Goal: Navigation & Orientation: Find specific page/section

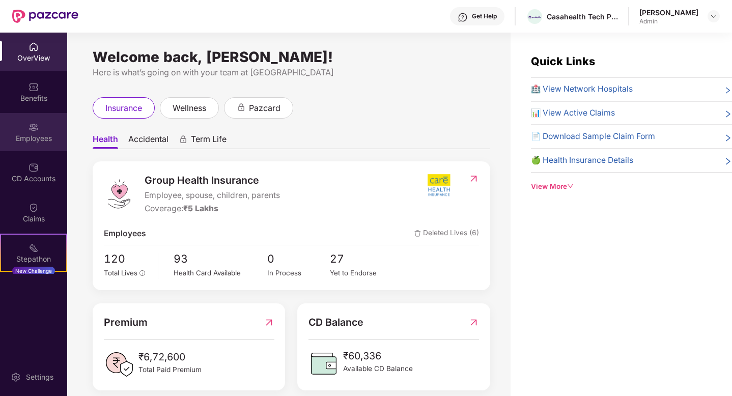
click at [34, 125] on img at bounding box center [34, 127] width 10 height 10
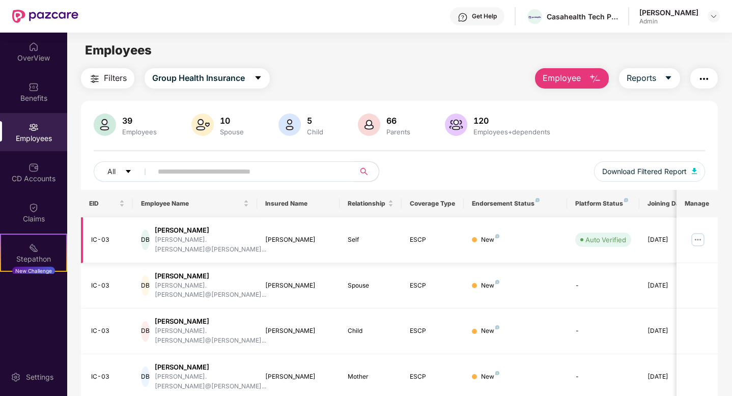
click at [698, 236] on img at bounding box center [698, 240] width 16 height 16
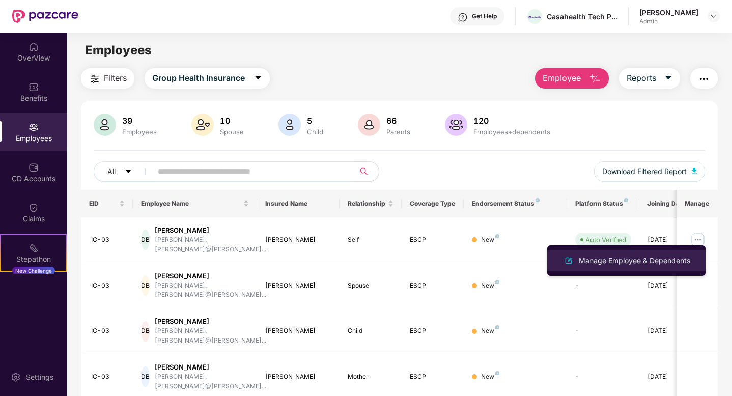
click at [634, 252] on li "Manage Employee & Dependents" at bounding box center [626, 260] width 158 height 20
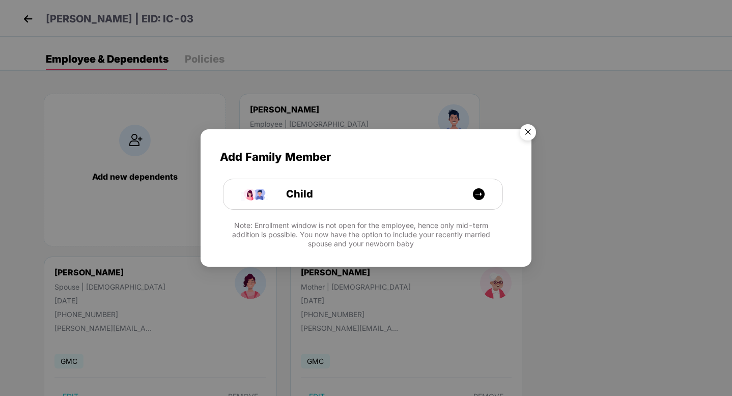
click at [527, 135] on img "Close" at bounding box center [528, 134] width 29 height 29
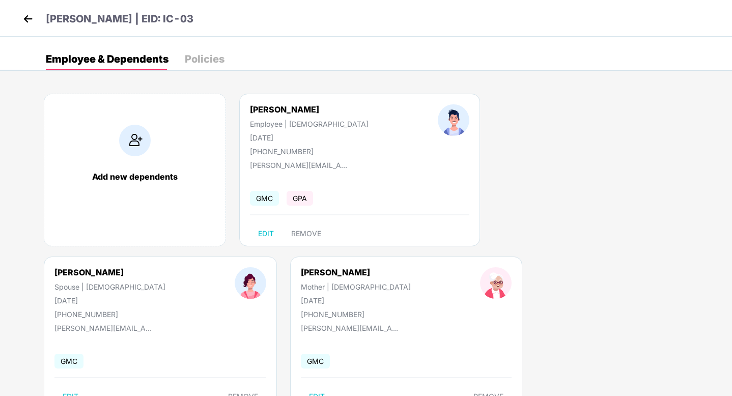
click at [296, 111] on div "[PERSON_NAME]" at bounding box center [309, 109] width 119 height 10
click at [438, 117] on img at bounding box center [454, 120] width 32 height 32
click at [30, 16] on img at bounding box center [27, 18] width 15 height 15
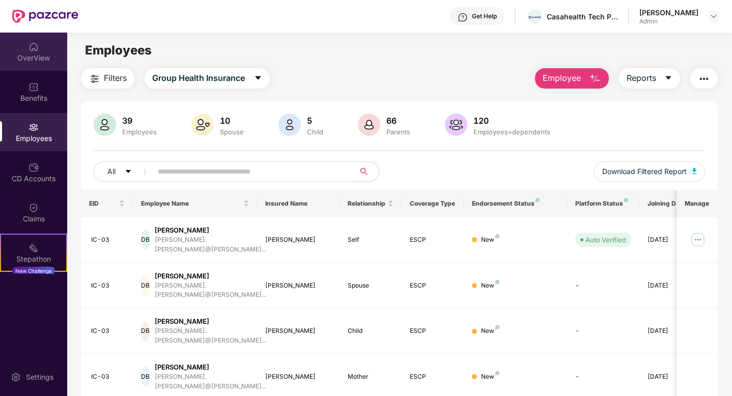
click at [44, 50] on div "OverView" at bounding box center [33, 52] width 67 height 38
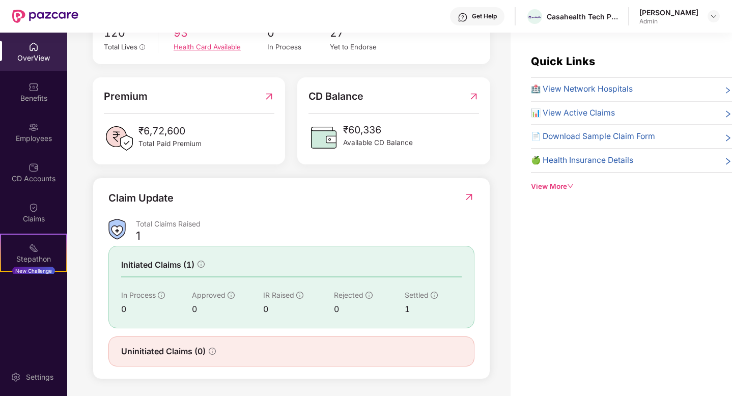
scroll to position [3, 0]
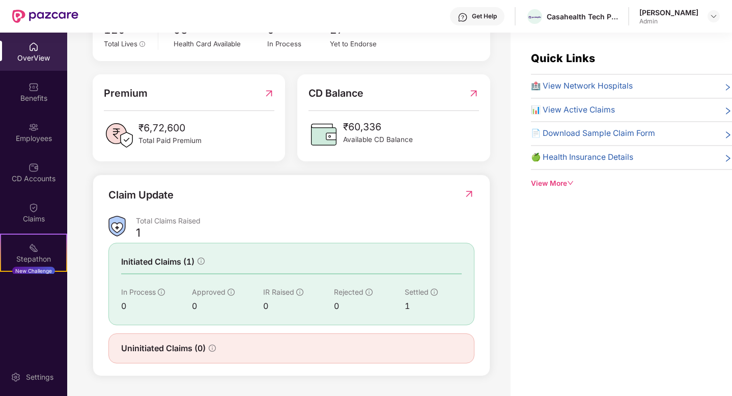
click at [466, 193] on img at bounding box center [469, 194] width 11 height 10
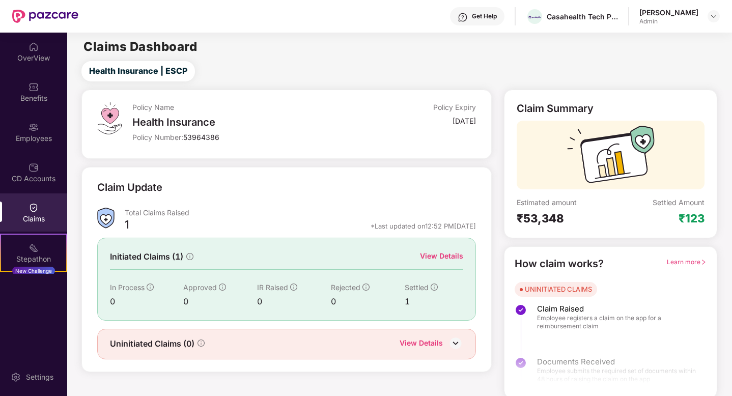
scroll to position [3, 0]
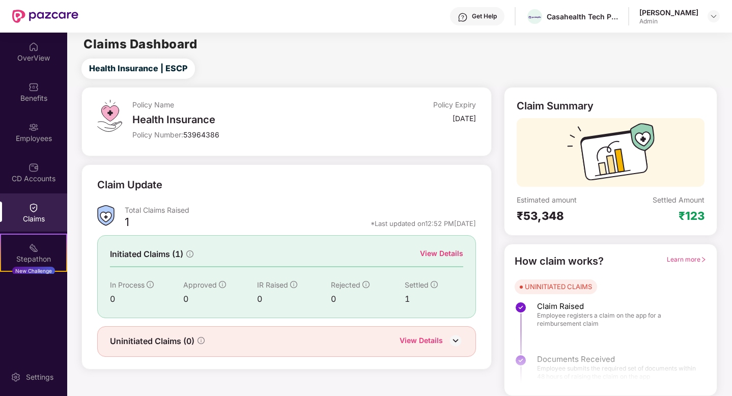
click at [438, 250] on div "View Details" at bounding box center [441, 253] width 43 height 11
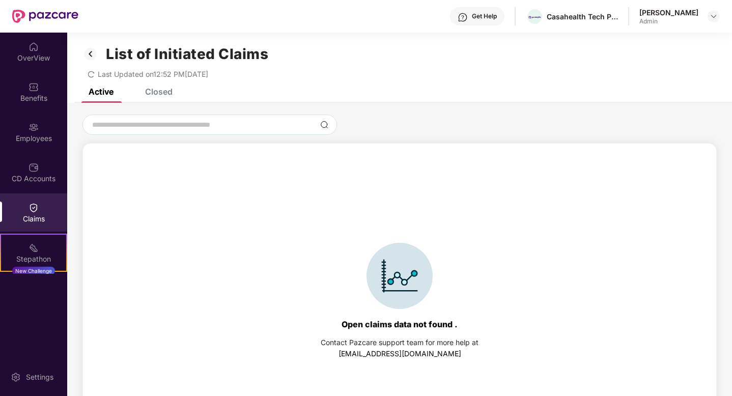
click at [155, 91] on div "Closed" at bounding box center [158, 92] width 27 height 10
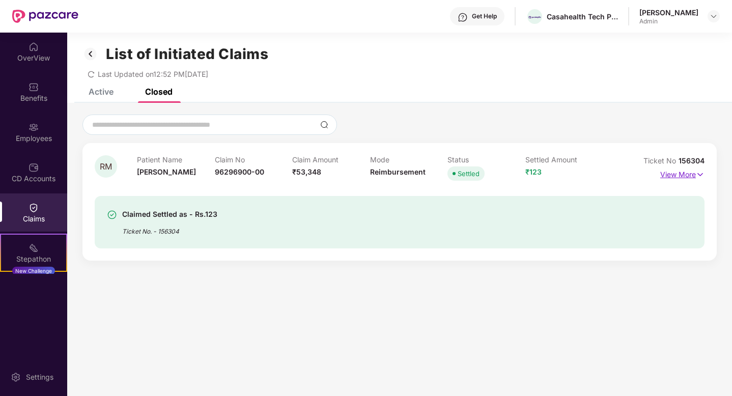
click at [685, 175] on p "View More" at bounding box center [682, 173] width 44 height 14
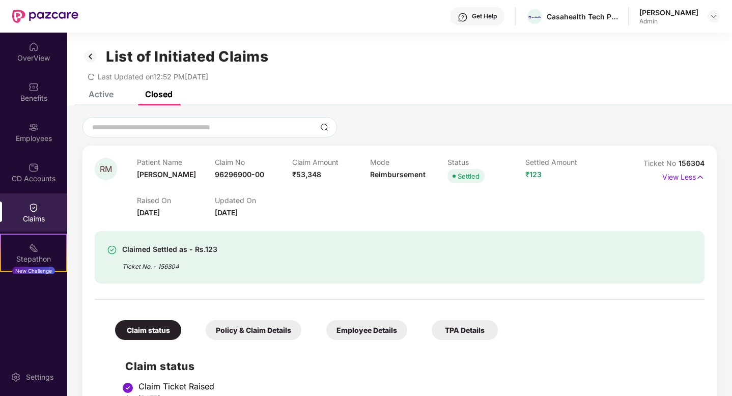
click at [92, 53] on img at bounding box center [90, 56] width 16 height 17
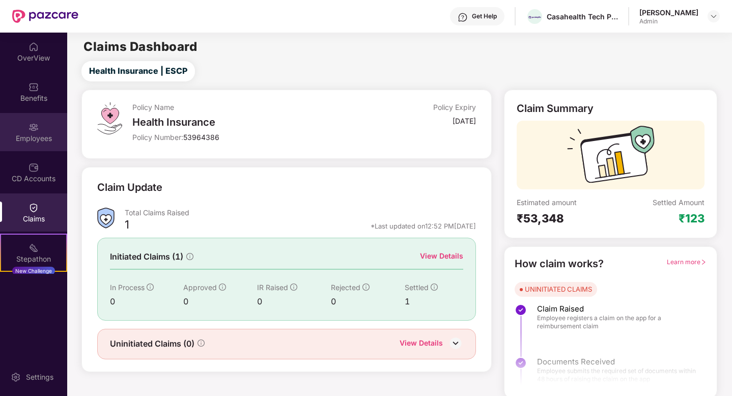
click at [29, 129] on img at bounding box center [34, 127] width 10 height 10
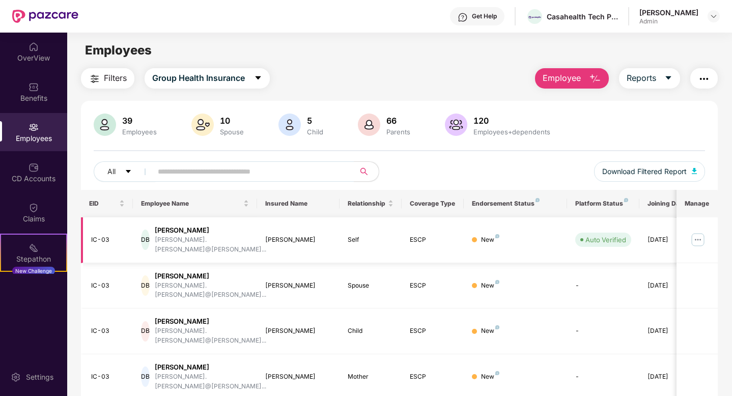
click at [694, 237] on img at bounding box center [698, 240] width 16 height 16
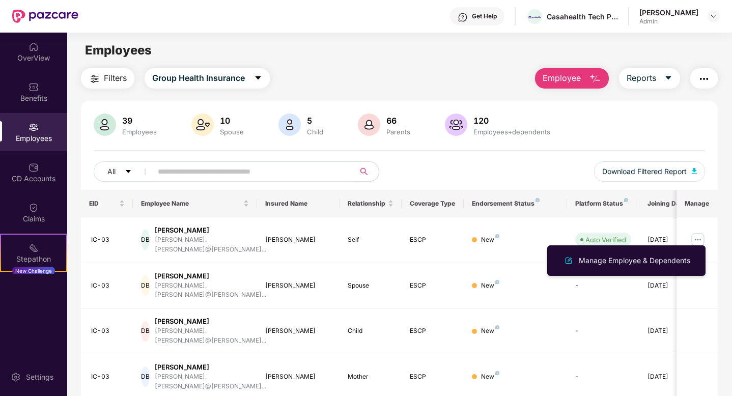
click at [572, 124] on div "39 Employees 10 Spouse 5 Child [DEMOGRAPHIC_DATA] Parents 120 Employees+depende…" at bounding box center [399, 126] width 611 height 24
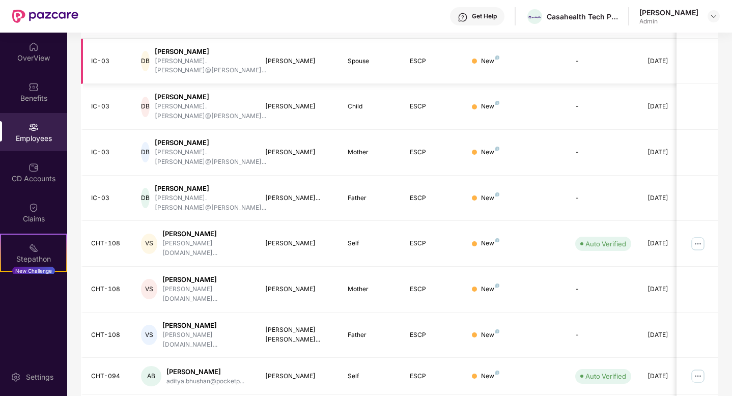
scroll to position [230, 0]
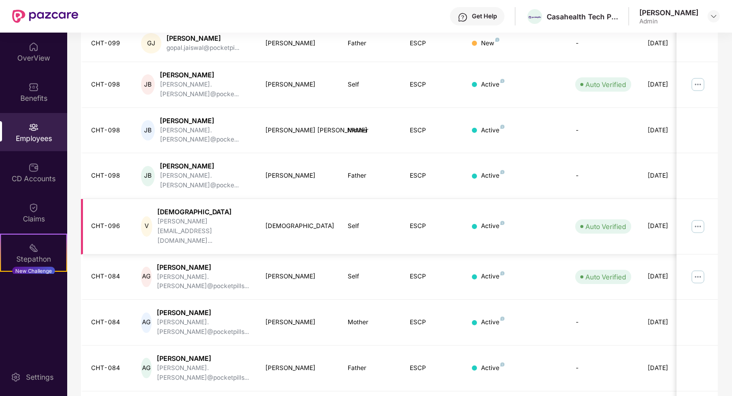
click at [700, 218] on img at bounding box center [698, 226] width 16 height 16
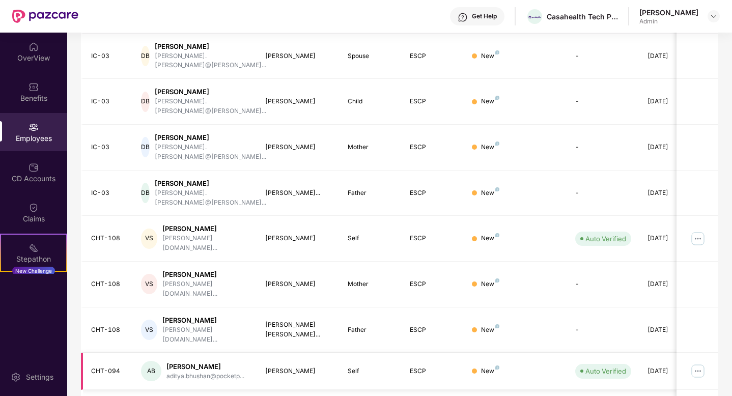
click at [699, 363] on img at bounding box center [698, 371] width 16 height 16
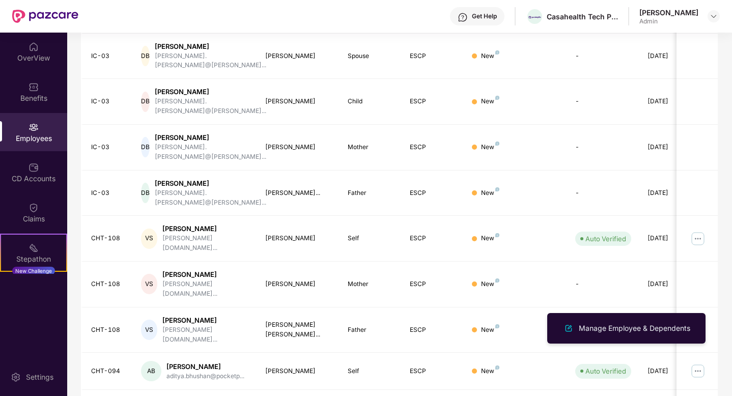
click at [176, 395] on div "EID Employee Name Insured Name Relationship Coverage Type Endorsement Status Pl…" at bounding box center [399, 216] width 637 height 512
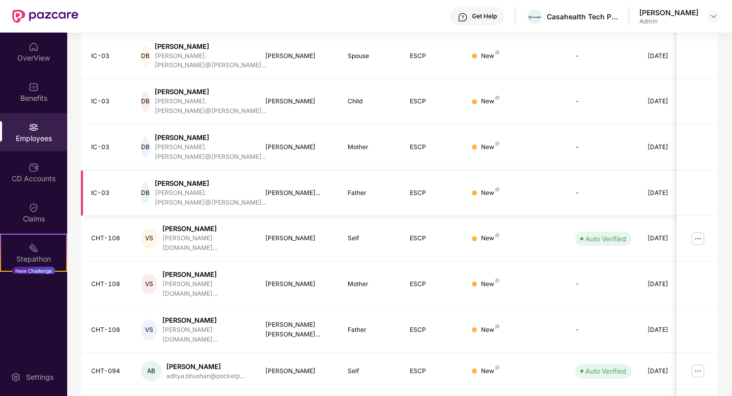
scroll to position [0, 0]
